Goal: Task Accomplishment & Management: Manage account settings

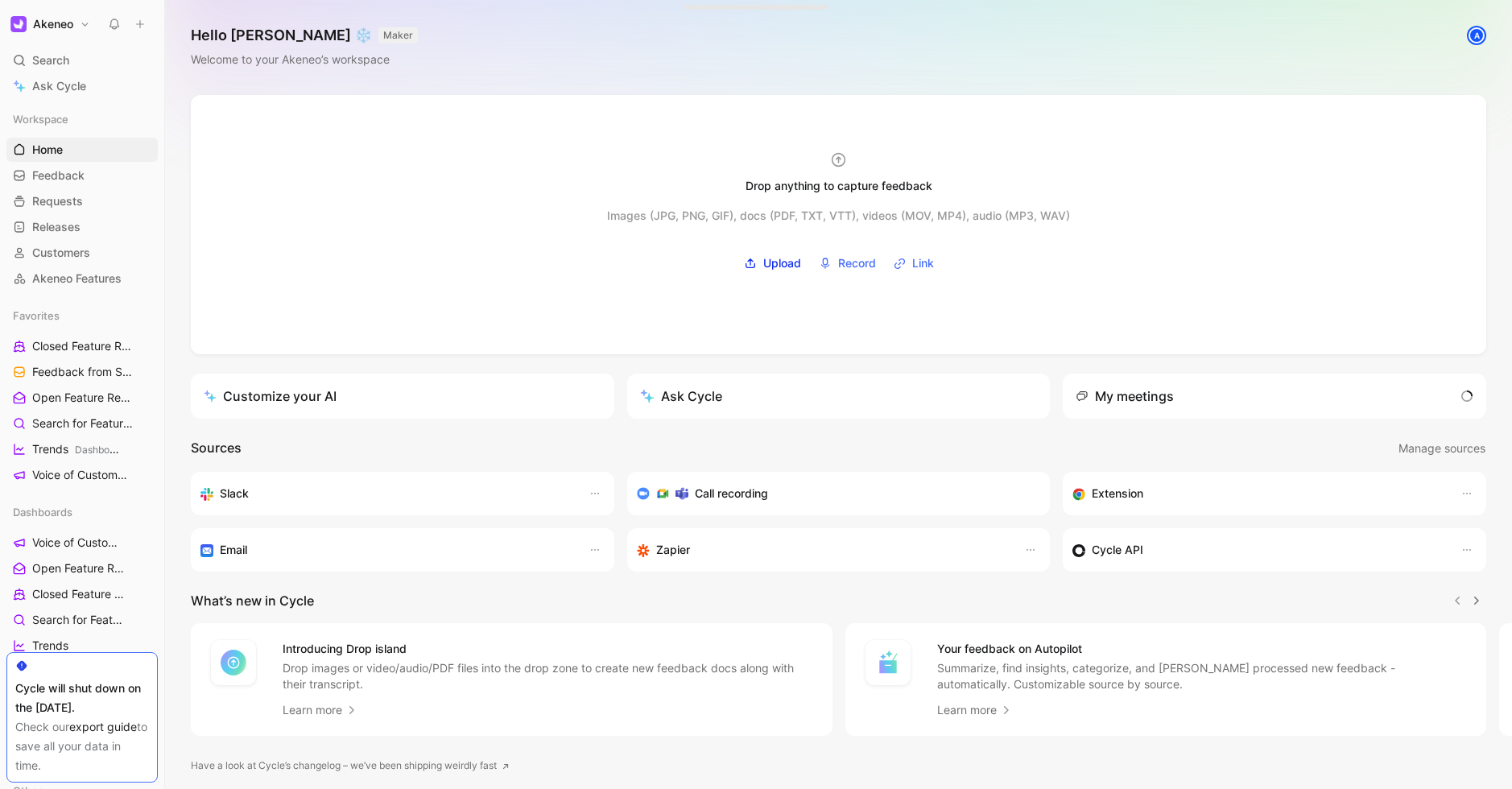
click at [80, 35] on div "Akeneo Search ⌘ K Ask Cycle Workspace Home G then H Feedback G then F Requests …" at bounding box center [82, 394] width 165 height 789
click at [62, 21] on h1 "Akeneo" at bounding box center [53, 23] width 40 height 15
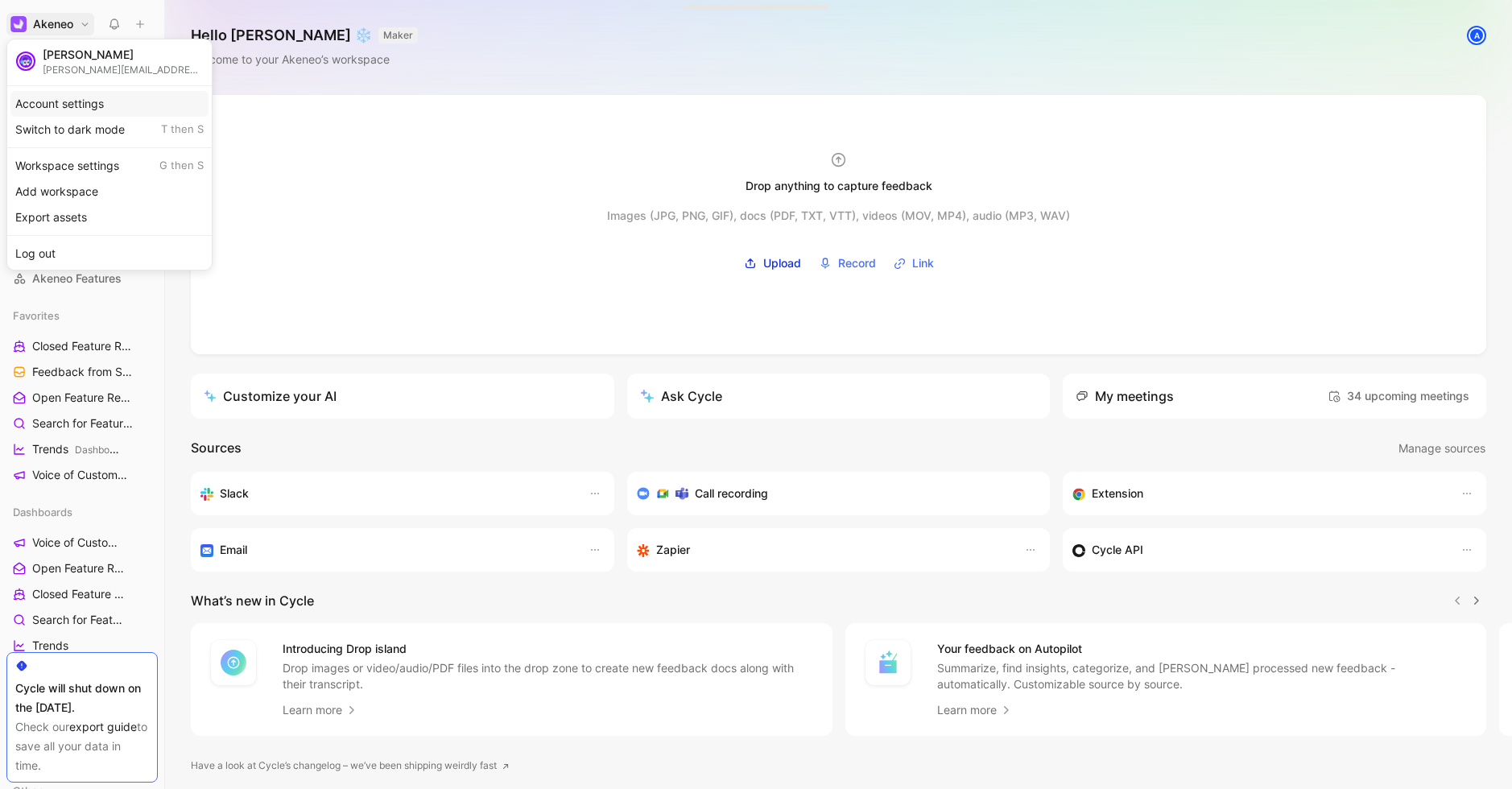
click at [118, 104] on div "Account settings" at bounding box center [110, 104] width 198 height 25
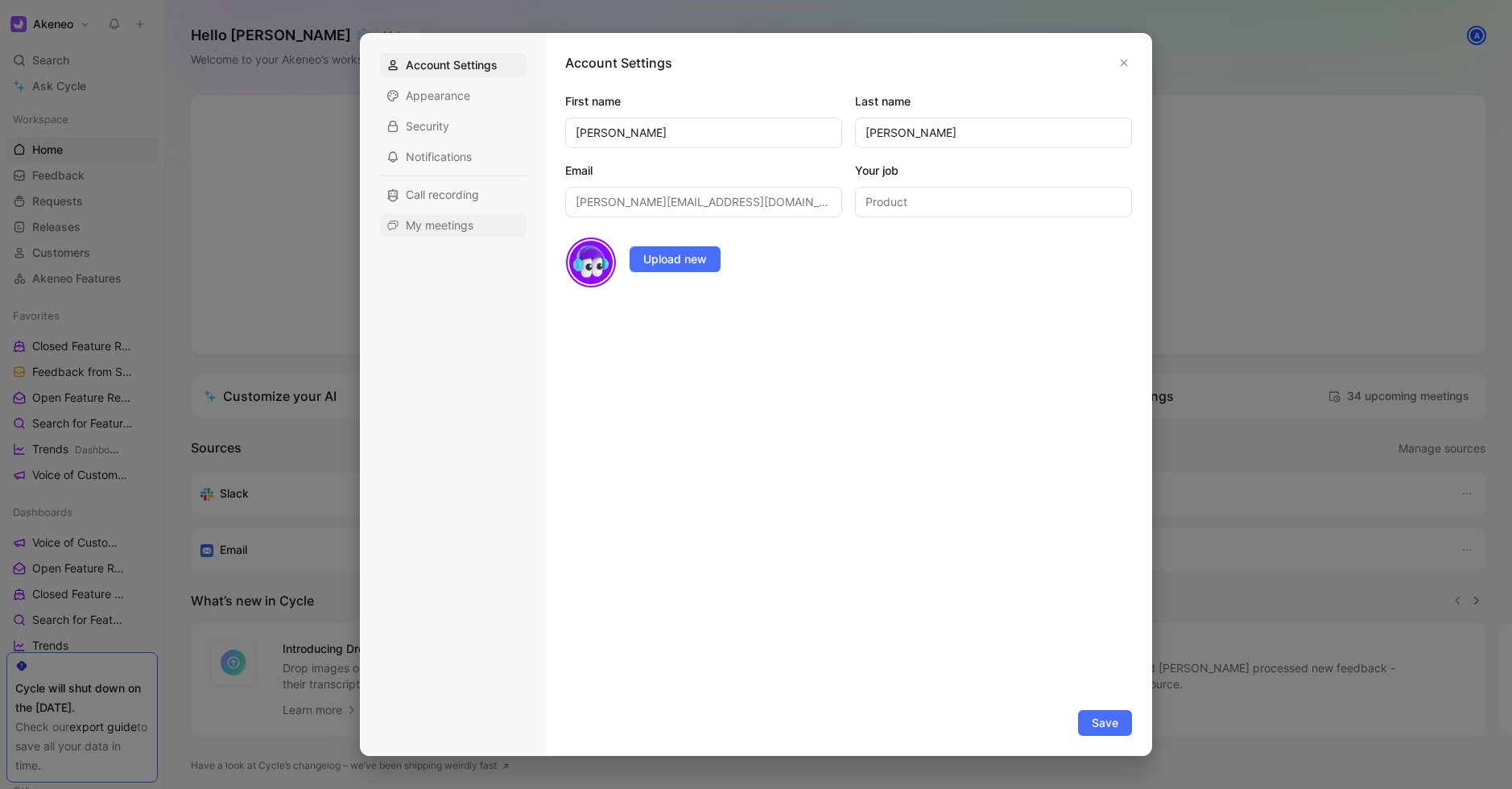
click at [437, 214] on div "My meetings" at bounding box center [453, 225] width 147 height 24
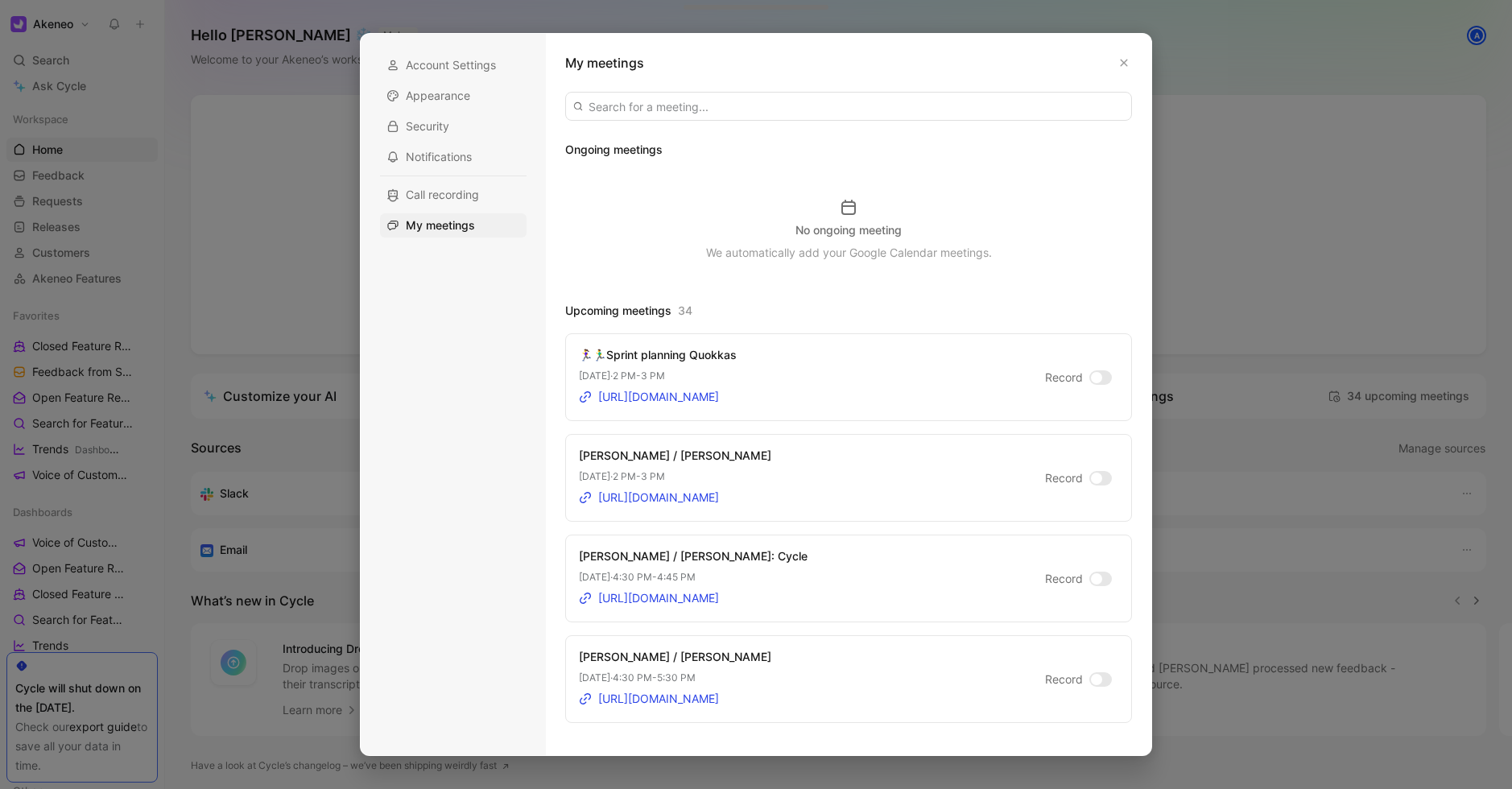
click at [1097, 478] on div at bounding box center [1097, 479] width 12 height 12
click at [0, 0] on input "Record" at bounding box center [0, 0] width 0 height 0
click at [1123, 68] on button "button" at bounding box center [1123, 63] width 16 height 16
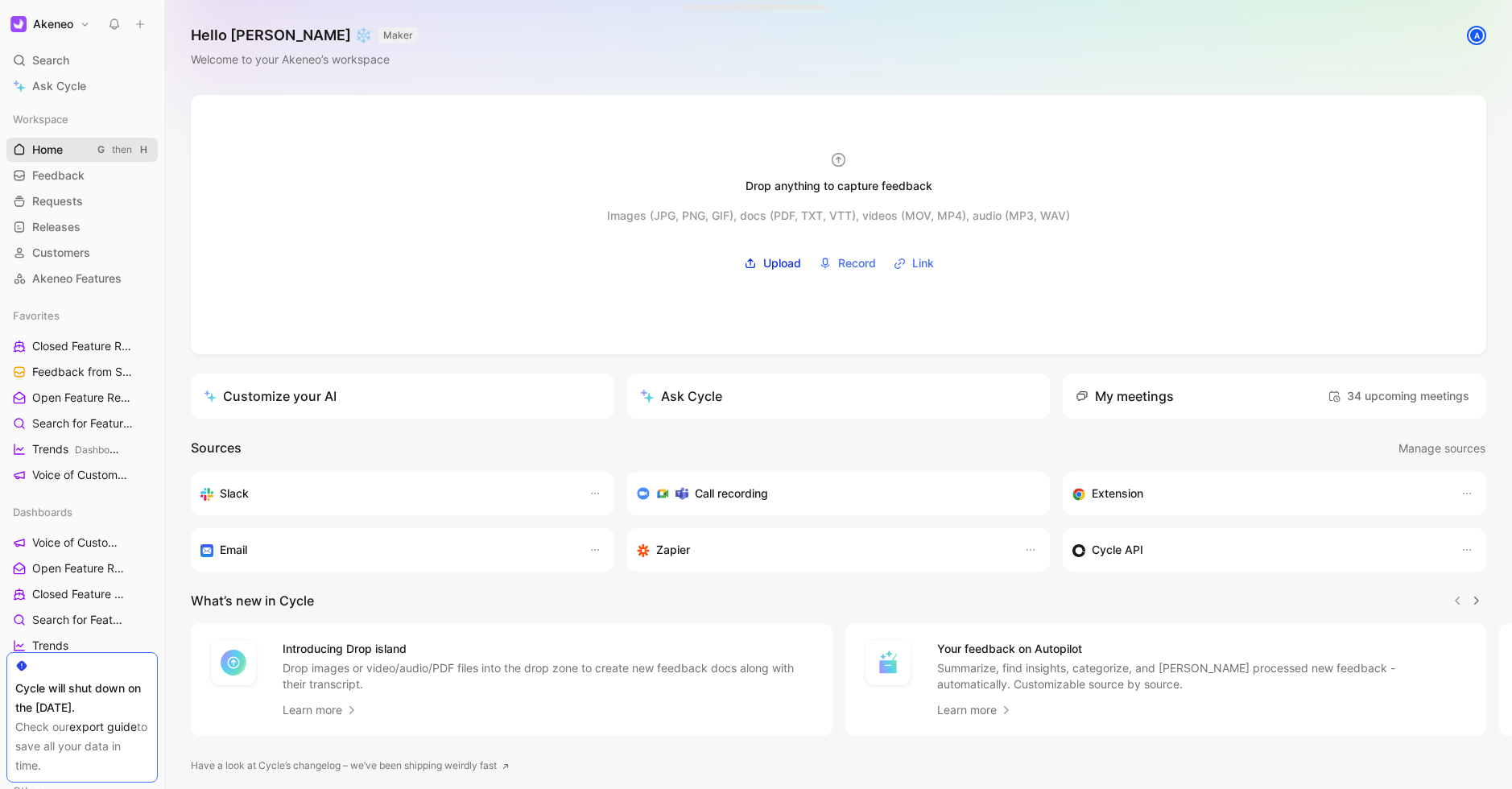
click at [52, 145] on span "Home" at bounding box center [47, 150] width 30 height 16
click at [88, 729] on link "export guide" at bounding box center [103, 726] width 68 height 14
click at [65, 155] on link "Home G then H" at bounding box center [82, 150] width 152 height 24
click at [66, 255] on span "Customers" at bounding box center [61, 253] width 58 height 16
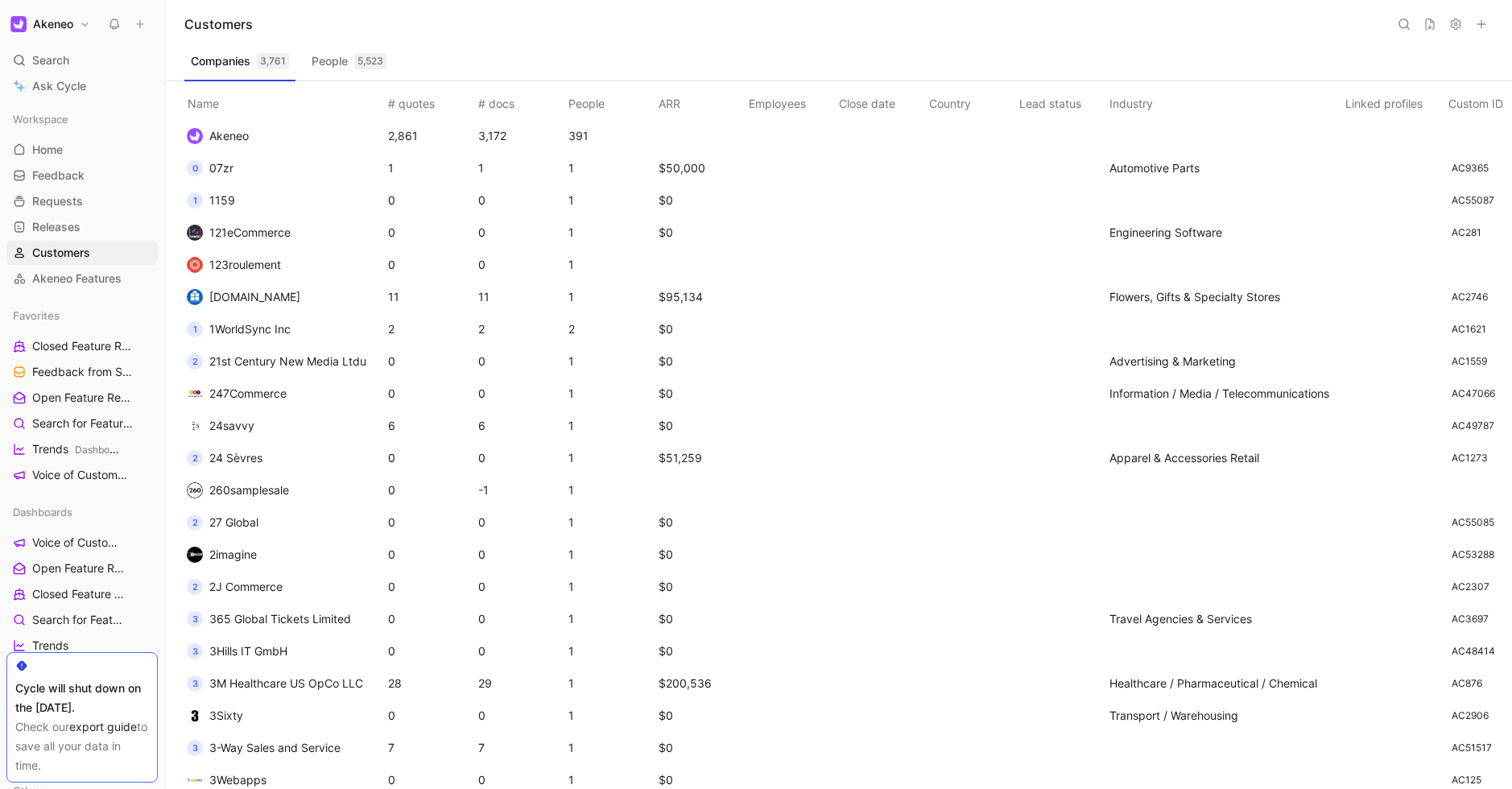
click at [1419, 29] on button at bounding box center [1430, 23] width 23 height 23
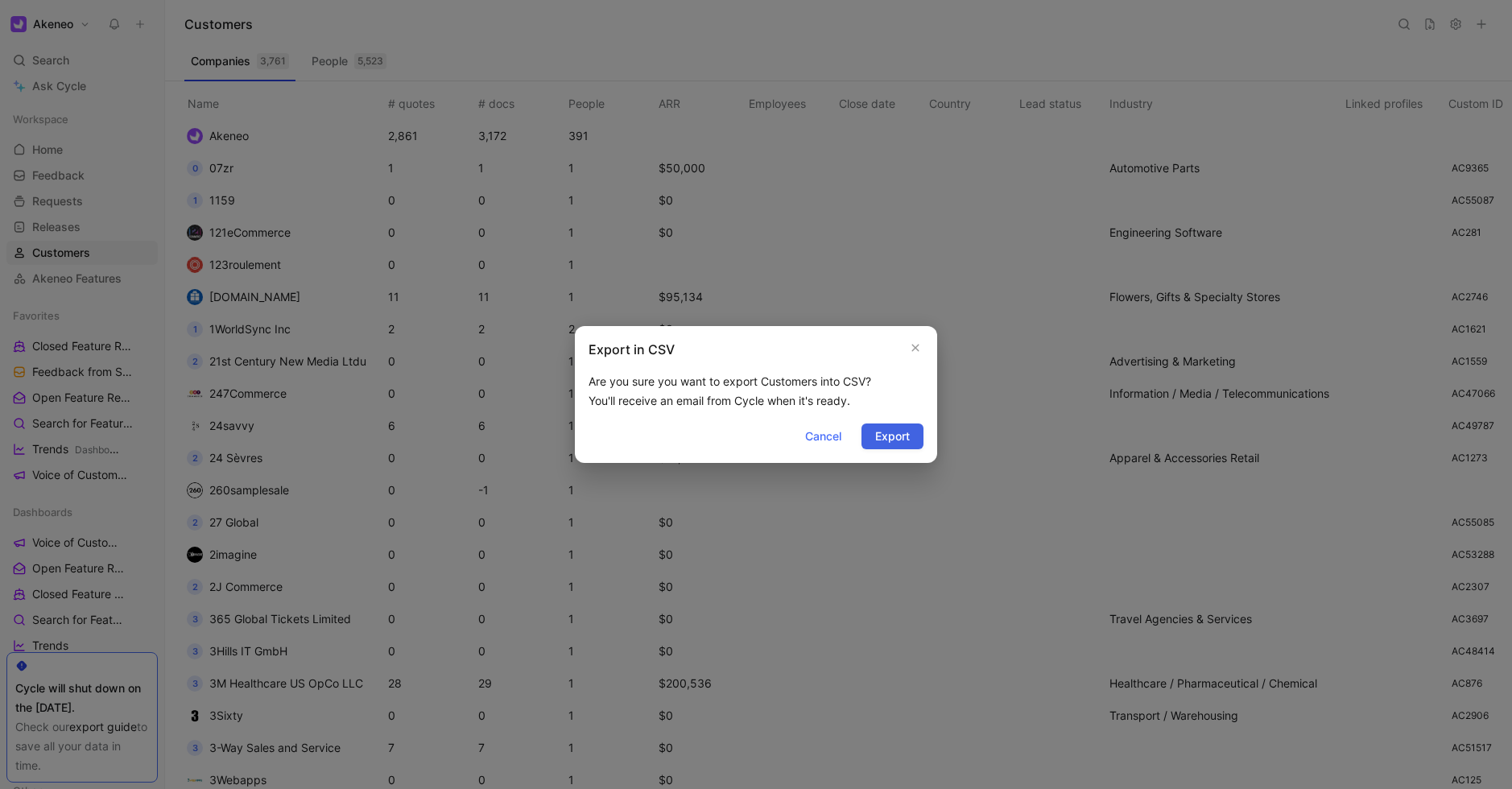
click at [899, 437] on span "Export" at bounding box center [892, 437] width 34 height 20
